Goal: Task Accomplishment & Management: Manage account settings

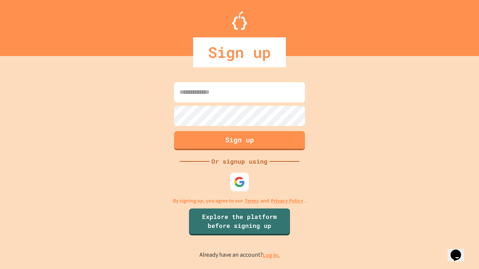
click at [272, 255] on link "Log in." at bounding box center [271, 255] width 17 height 8
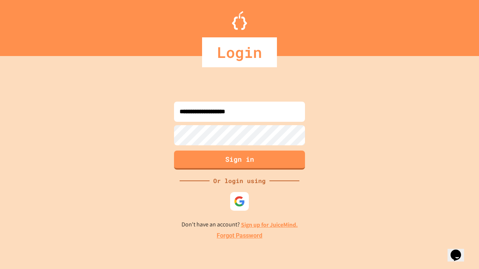
type input "**********"
